Goal: Contribute content

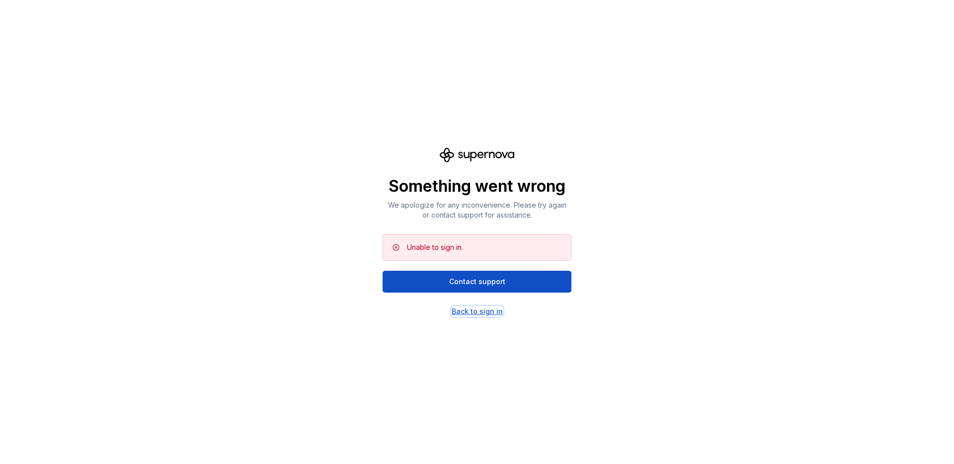
click at [482, 314] on div "Back to sign in" at bounding box center [477, 312] width 51 height 10
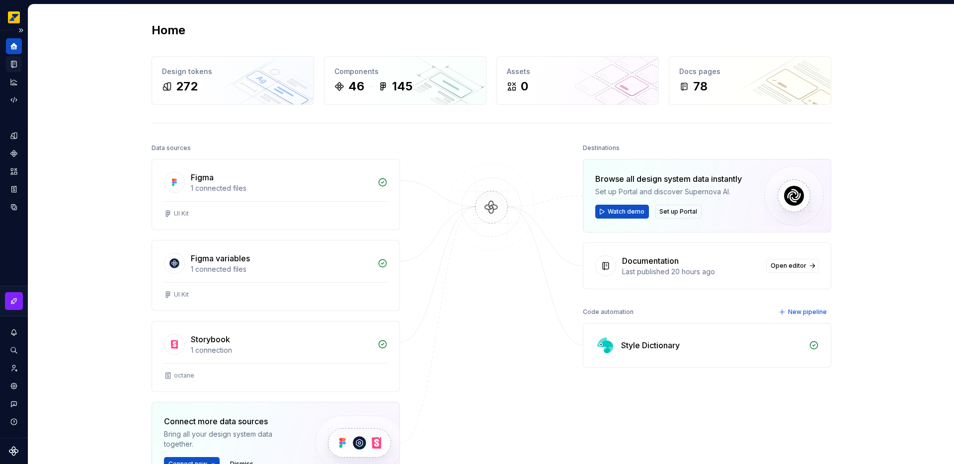
click at [17, 64] on icon "Documentation" at bounding box center [13, 64] width 9 height 9
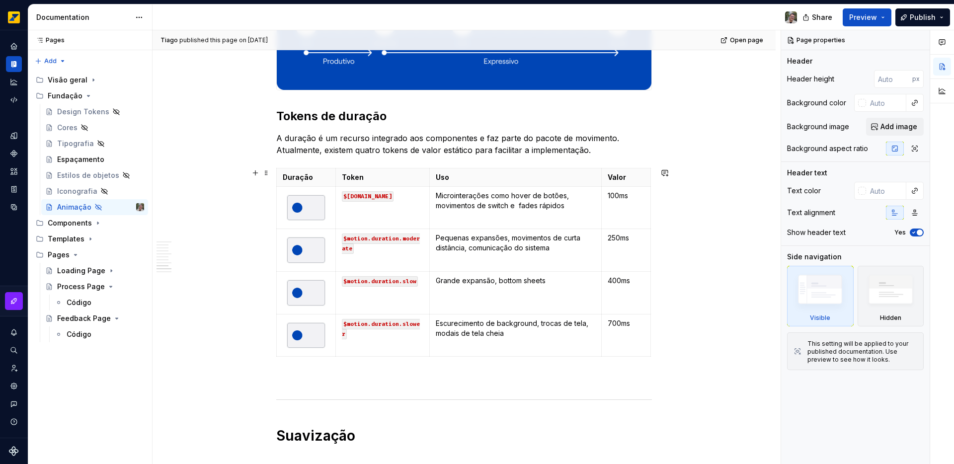
scroll to position [1232, 0]
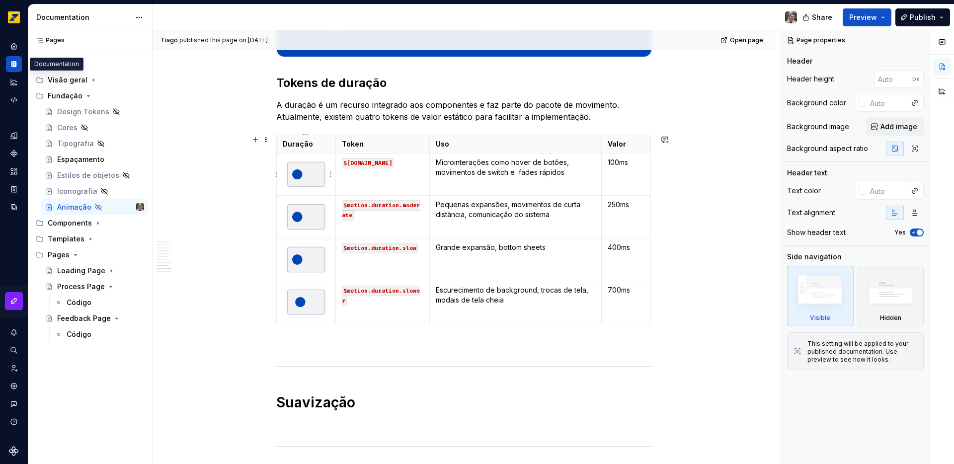
click at [309, 177] on img at bounding box center [306, 174] width 38 height 25
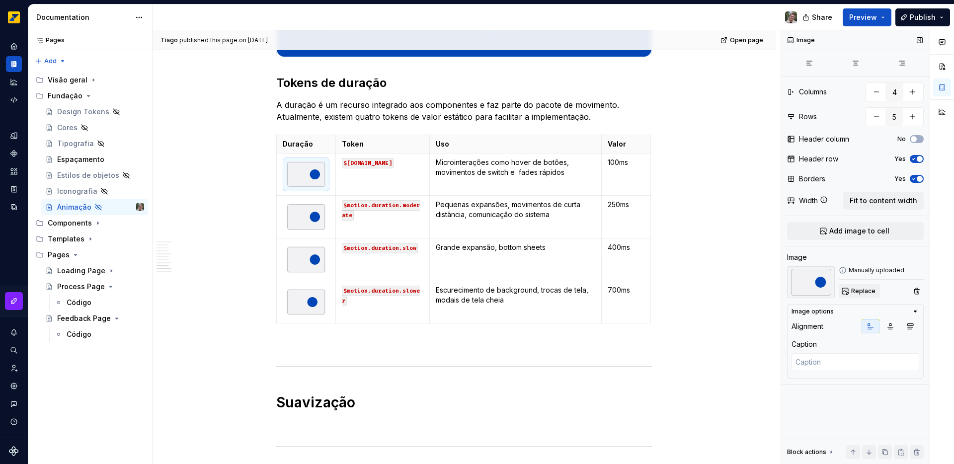
click at [866, 294] on span "Replace" at bounding box center [863, 291] width 24 height 8
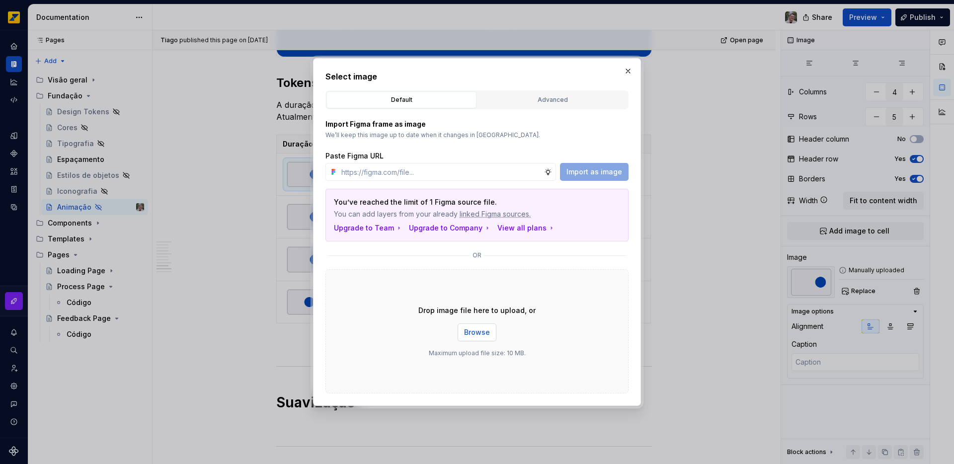
click at [469, 335] on span "Browse" at bounding box center [477, 333] width 26 height 10
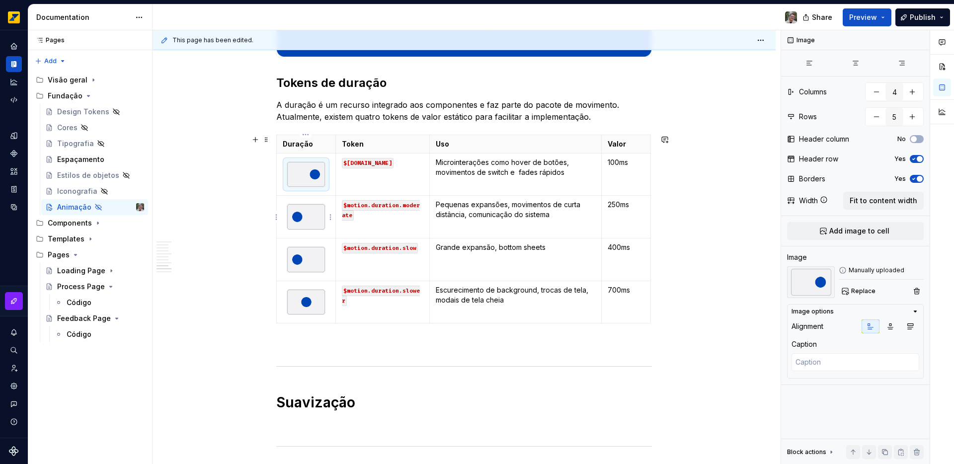
click at [310, 221] on img at bounding box center [306, 216] width 38 height 25
click at [865, 294] on span "Replace" at bounding box center [863, 291] width 24 height 8
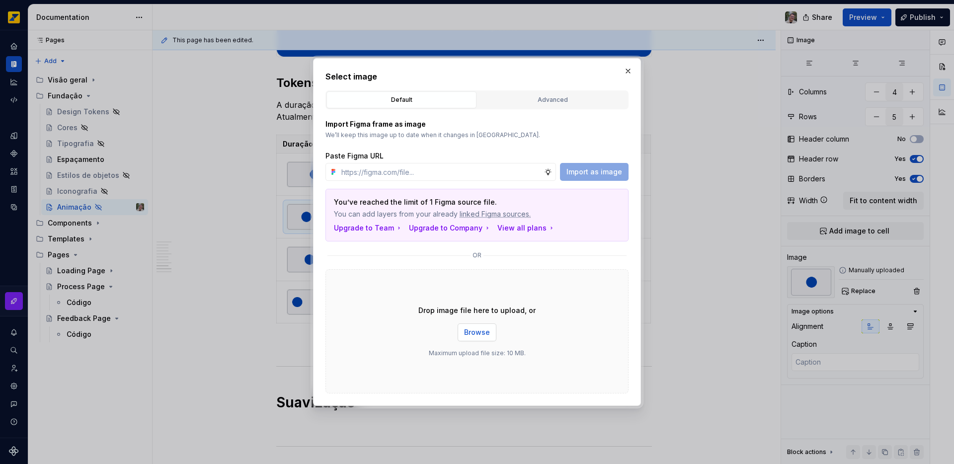
click at [477, 332] on span "Browse" at bounding box center [477, 333] width 26 height 10
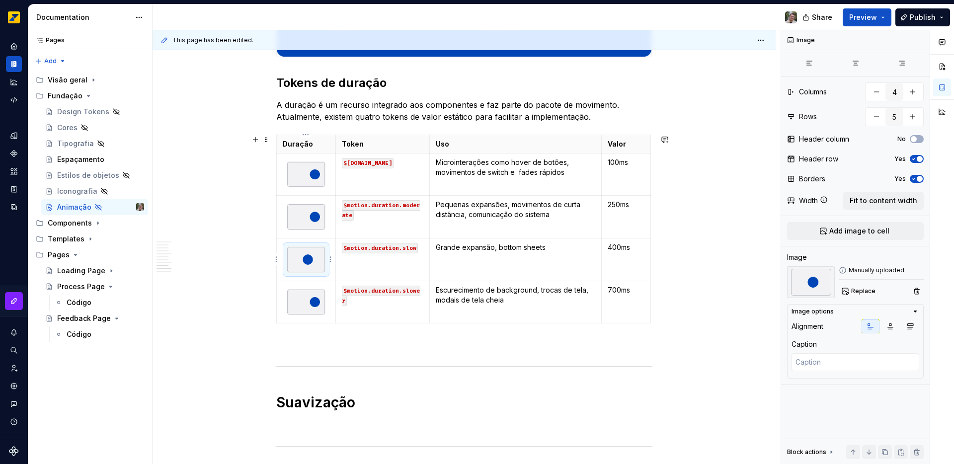
click at [302, 255] on img at bounding box center [306, 259] width 38 height 25
click at [867, 292] on span "Replace" at bounding box center [863, 291] width 24 height 8
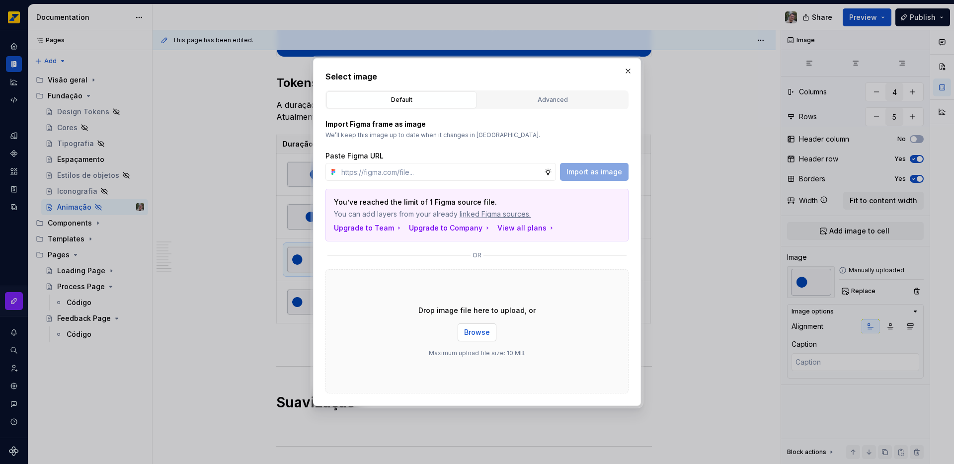
click at [475, 332] on span "Browse" at bounding box center [477, 333] width 26 height 10
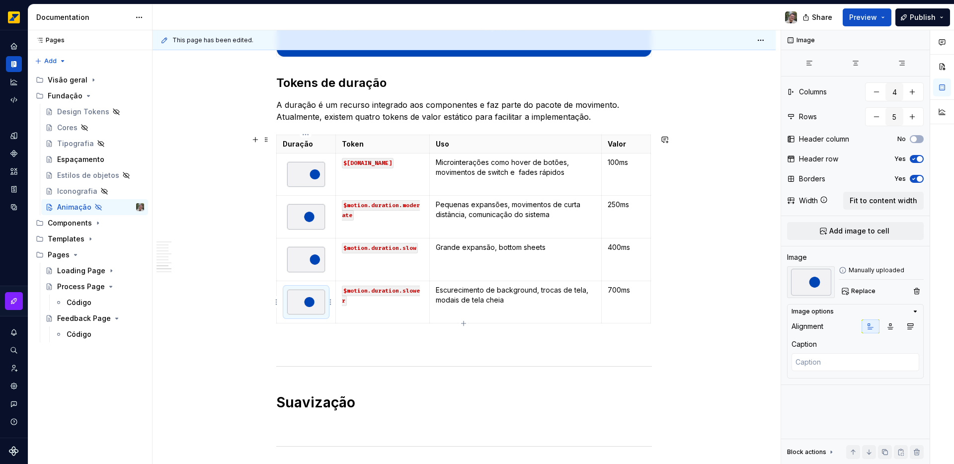
click at [306, 301] on img at bounding box center [306, 302] width 38 height 25
click at [866, 292] on span "Replace" at bounding box center [863, 291] width 24 height 8
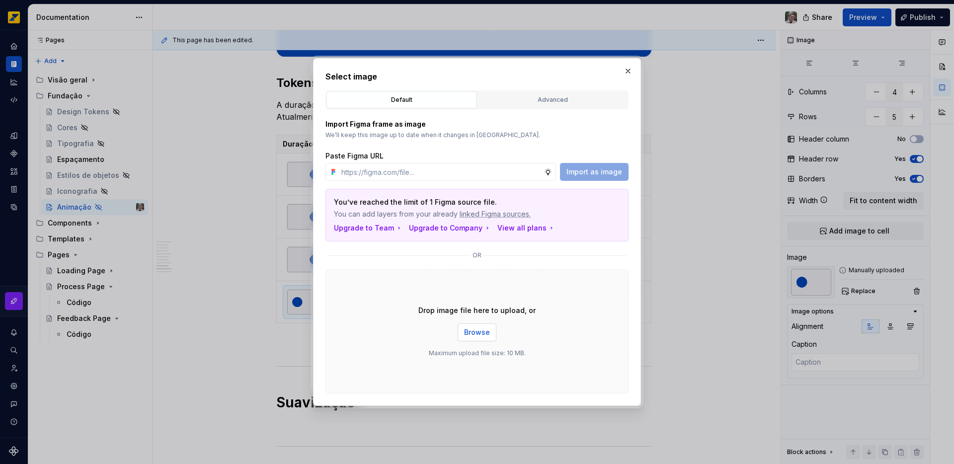
click at [474, 331] on span "Browse" at bounding box center [477, 333] width 26 height 10
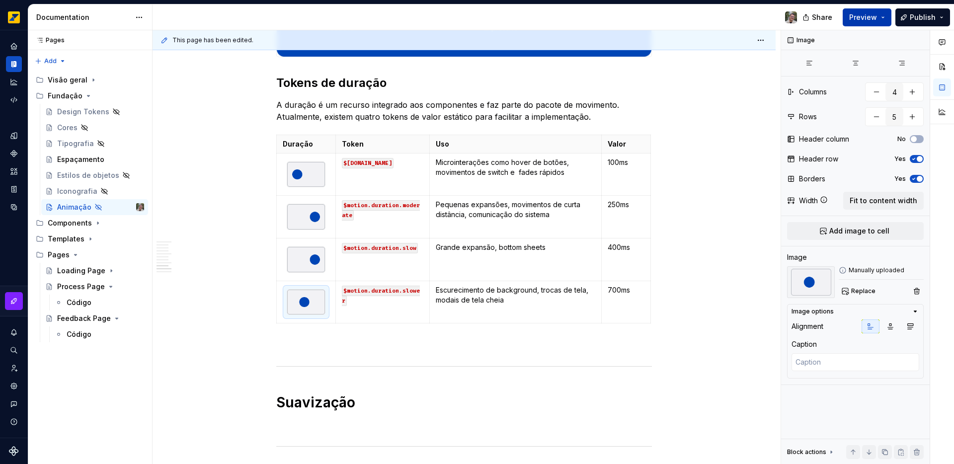
click at [886, 13] on button "Preview" at bounding box center [867, 17] width 49 height 18
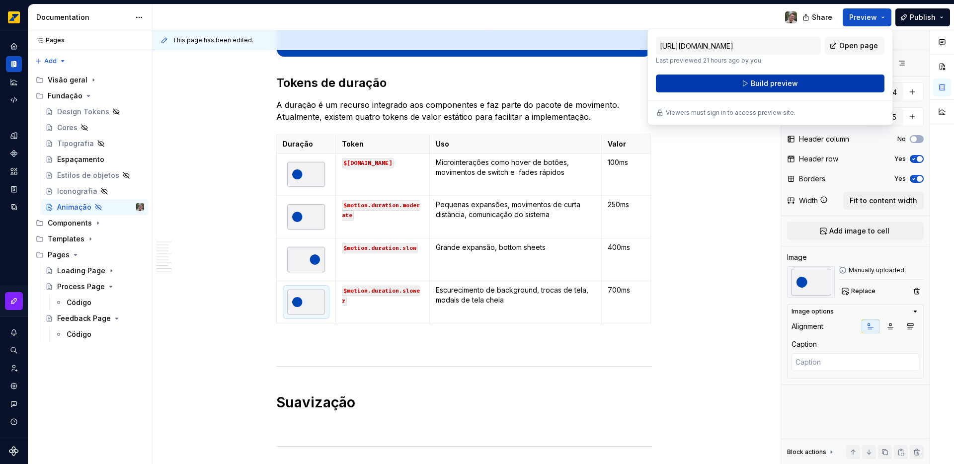
click at [794, 81] on span "Build preview" at bounding box center [774, 84] width 47 height 10
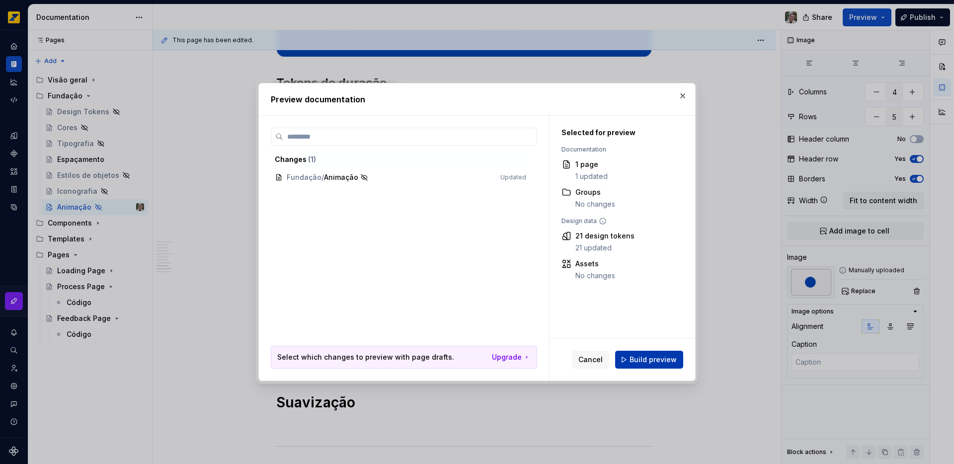
click at [665, 357] on span "Build preview" at bounding box center [653, 360] width 47 height 10
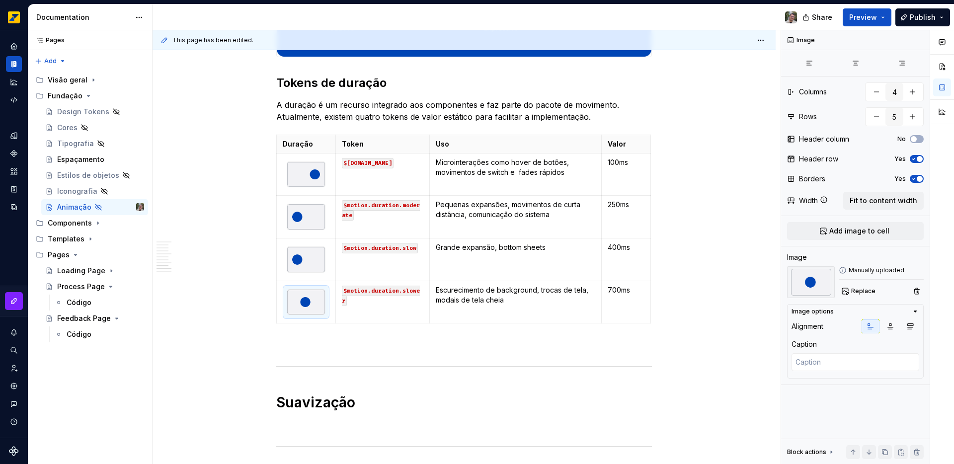
type textarea "*"
